Goal: Task Accomplishment & Management: Manage account settings

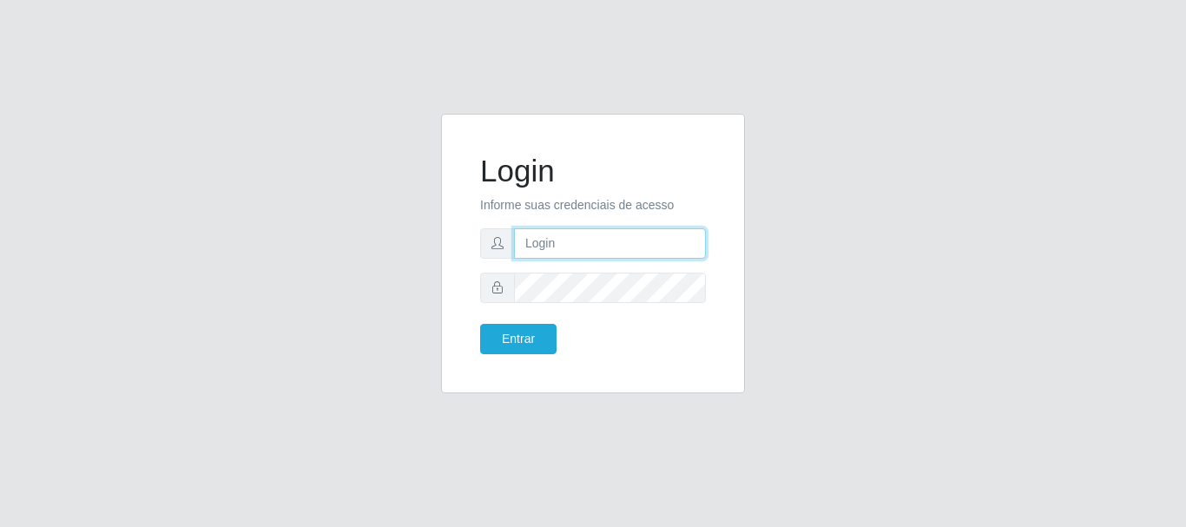
click at [630, 250] on input "text" at bounding box center [610, 243] width 192 height 30
type input "[EMAIL_ADDRESS][DOMAIN_NAME]"
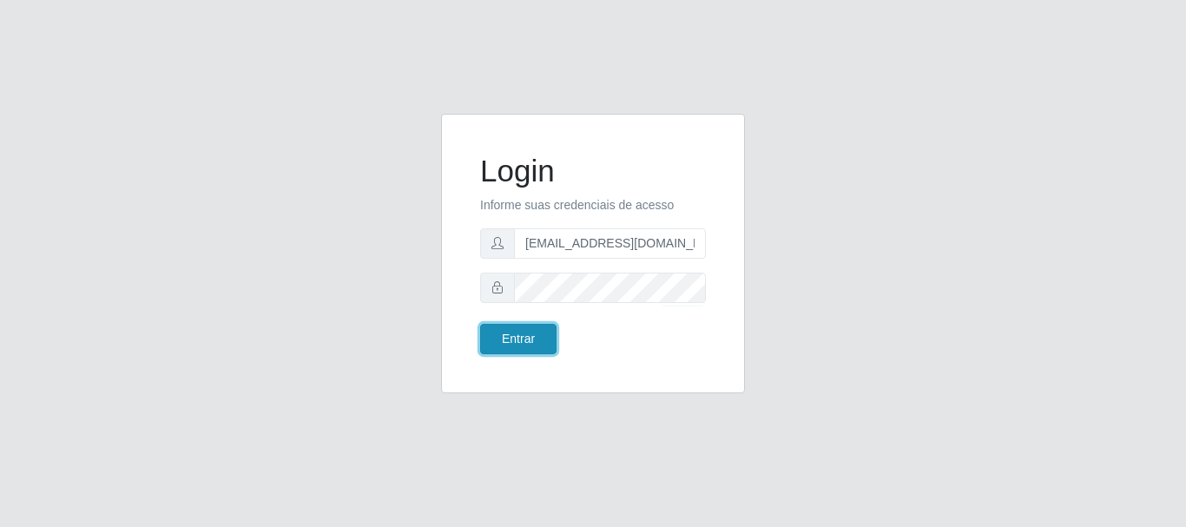
click at [515, 336] on button "Entrar" at bounding box center [518, 339] width 76 height 30
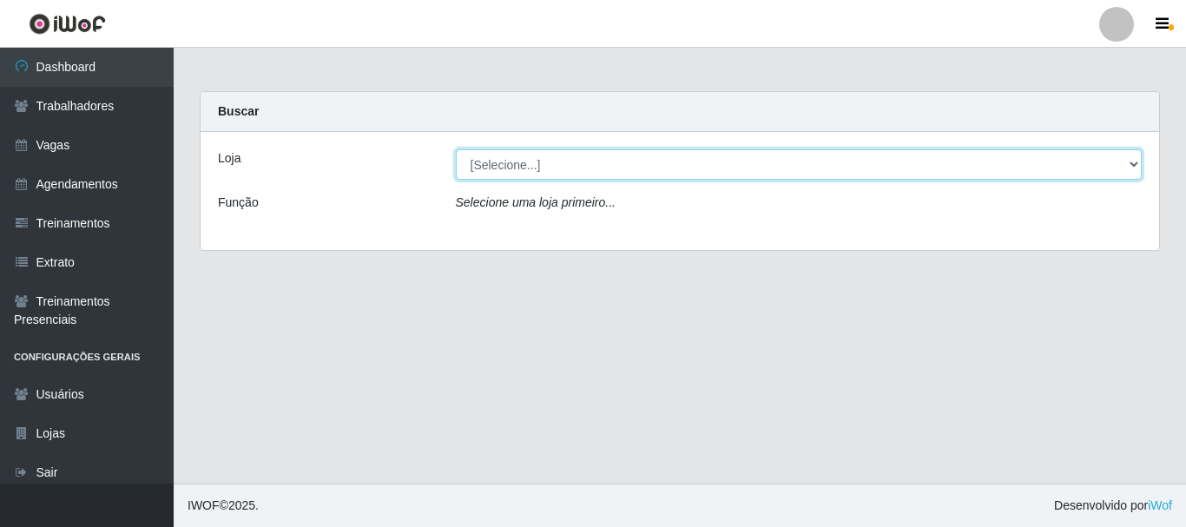
click at [511, 168] on select "[Selecione...] C-[GEOGRAPHIC_DATA]" at bounding box center [799, 164] width 687 height 30
select select "239"
click at [456, 149] on select "[Selecione...] C-[GEOGRAPHIC_DATA]" at bounding box center [799, 164] width 687 height 30
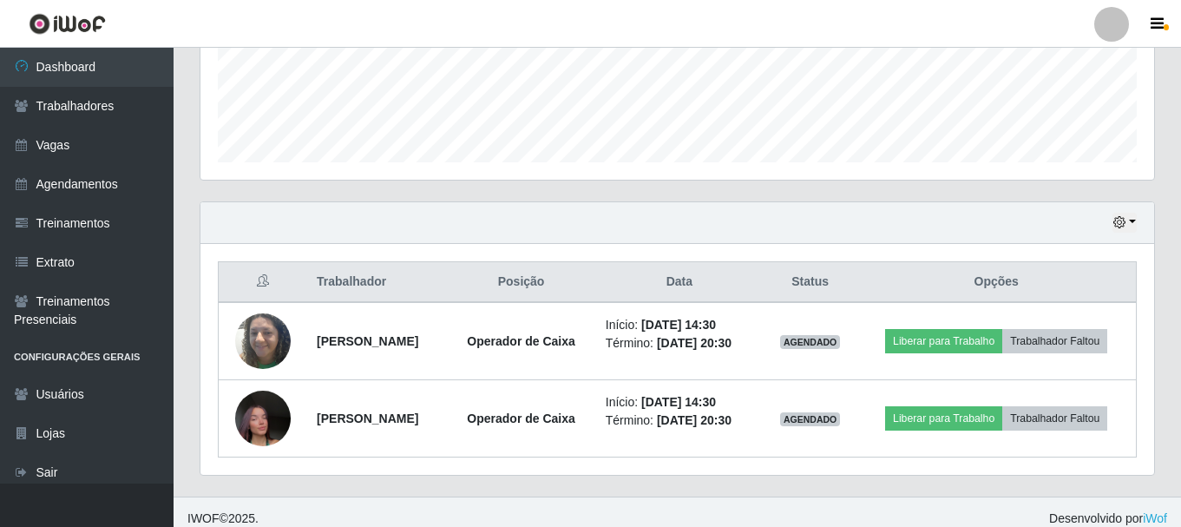
scroll to position [471, 0]
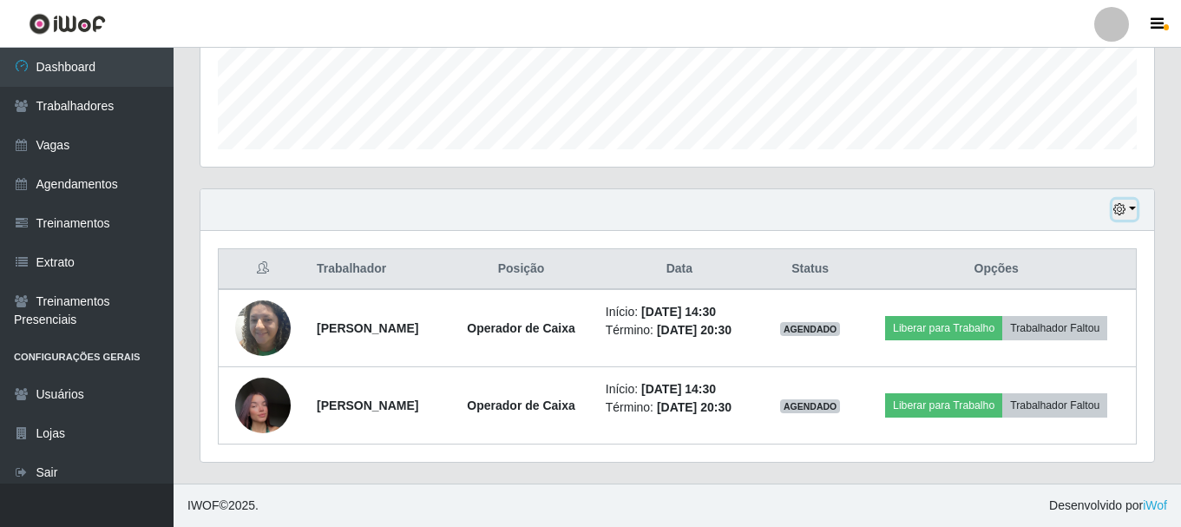
click at [1129, 208] on button "button" at bounding box center [1125, 210] width 24 height 20
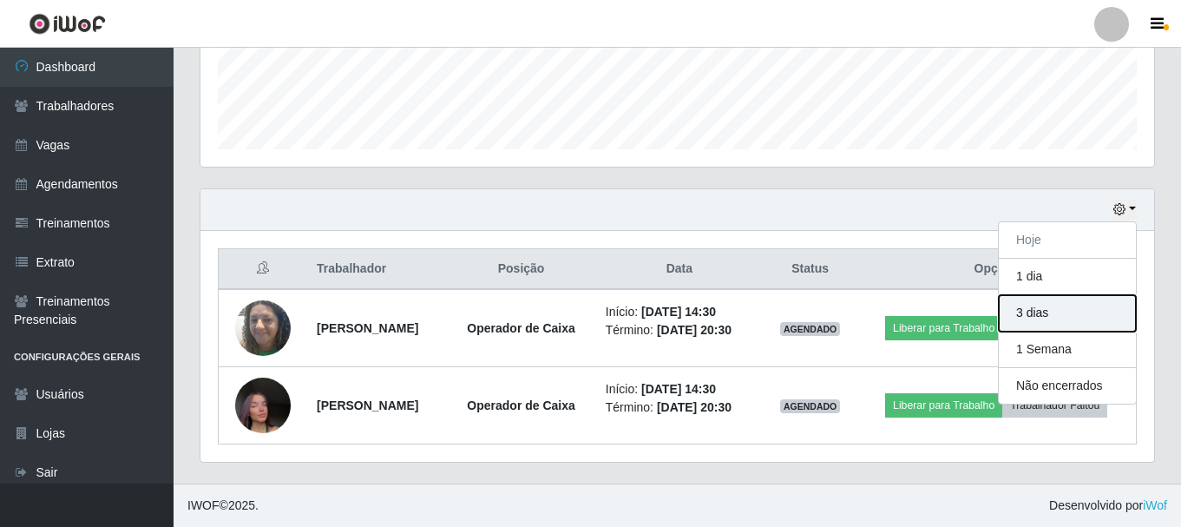
click at [1034, 322] on button "3 dias" at bounding box center [1067, 313] width 137 height 36
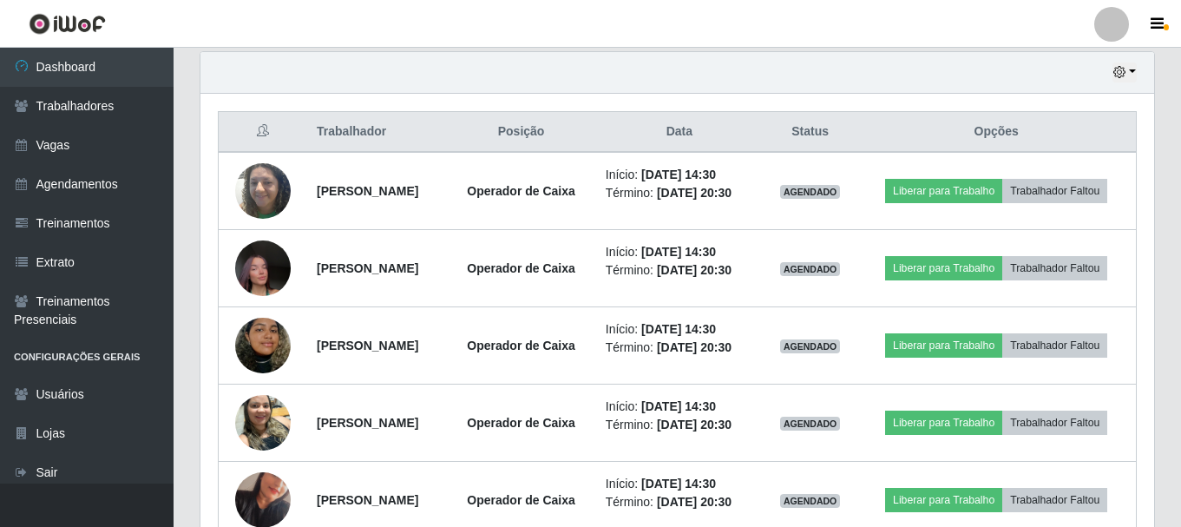
scroll to position [501, 0]
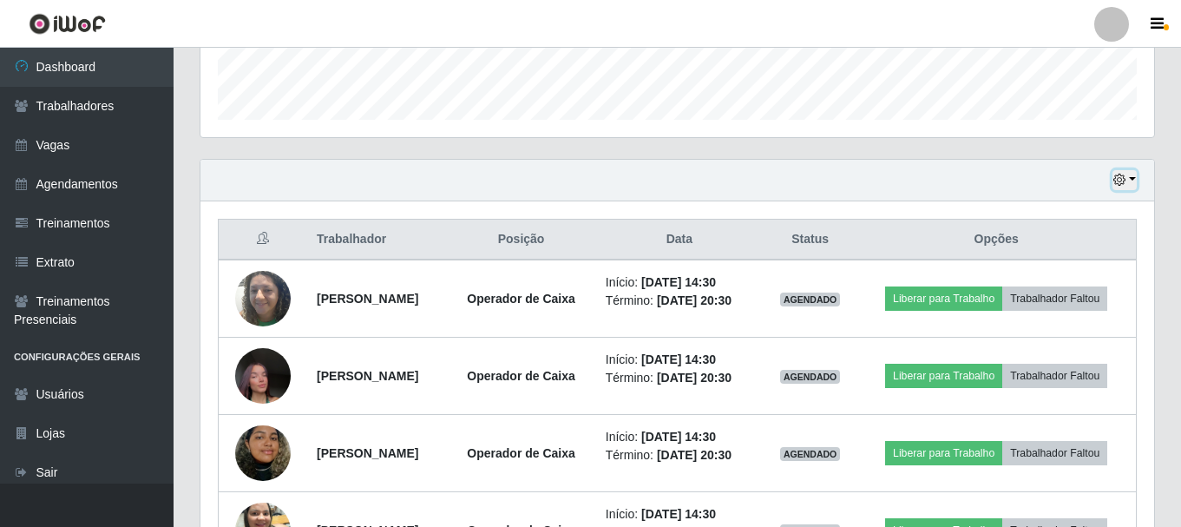
click at [1127, 181] on button "button" at bounding box center [1125, 180] width 24 height 20
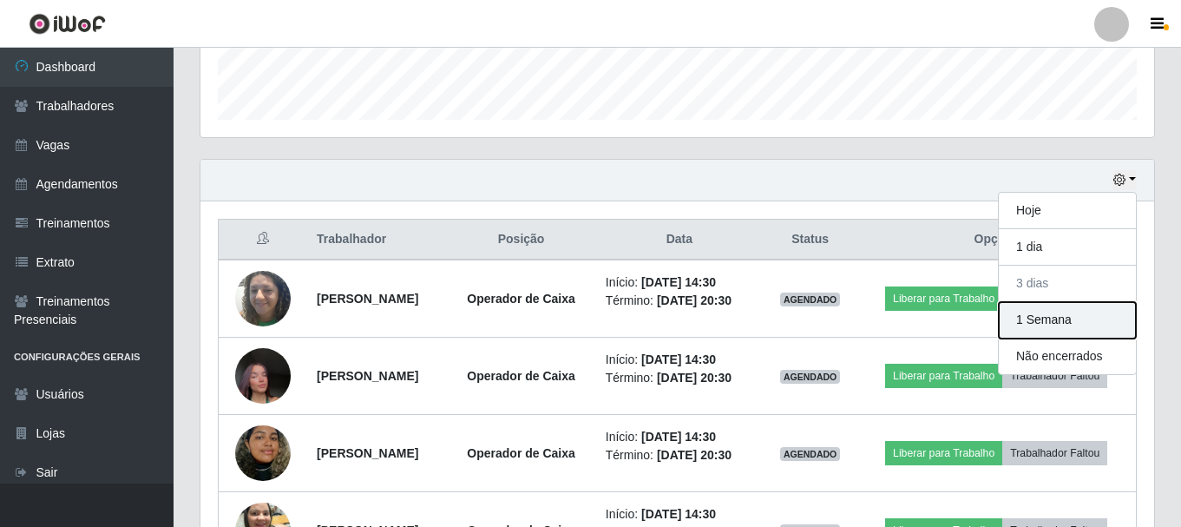
click at [1063, 325] on button "1 Semana" at bounding box center [1067, 320] width 137 height 36
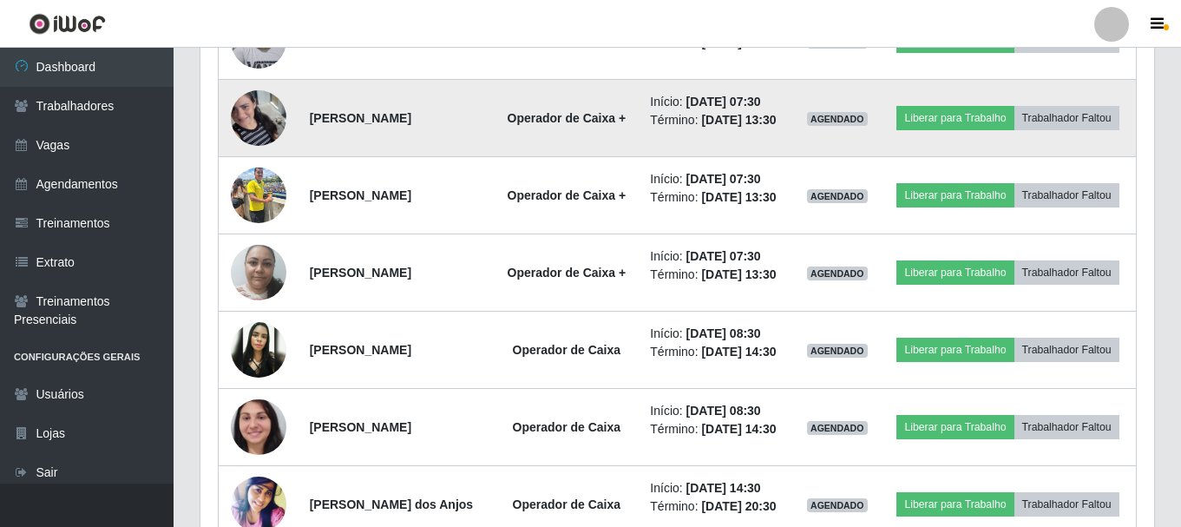
scroll to position [1716, 0]
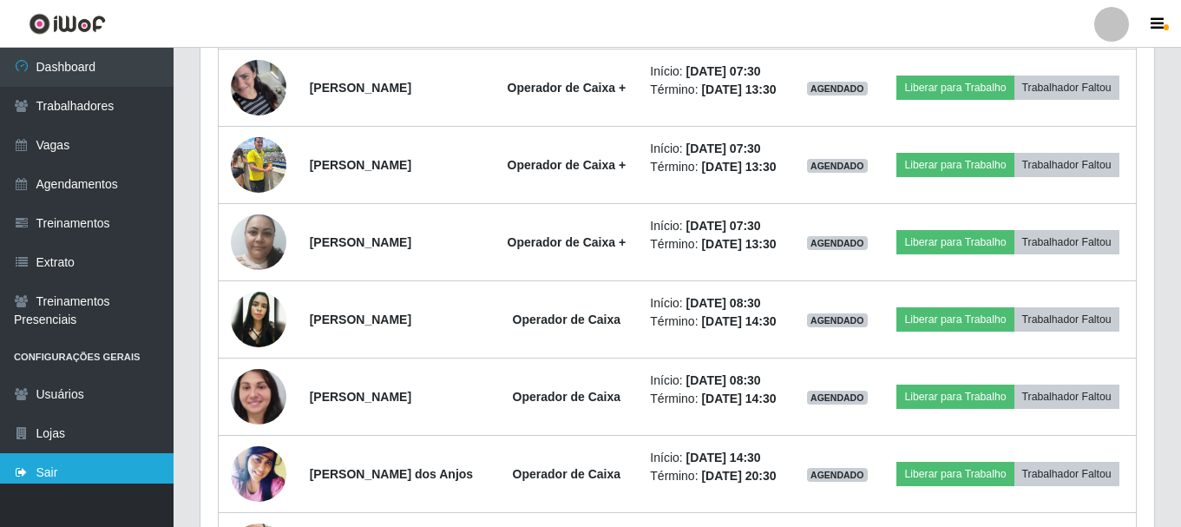
click at [44, 478] on link "Sair" at bounding box center [87, 472] width 174 height 39
